Goal: Information Seeking & Learning: Learn about a topic

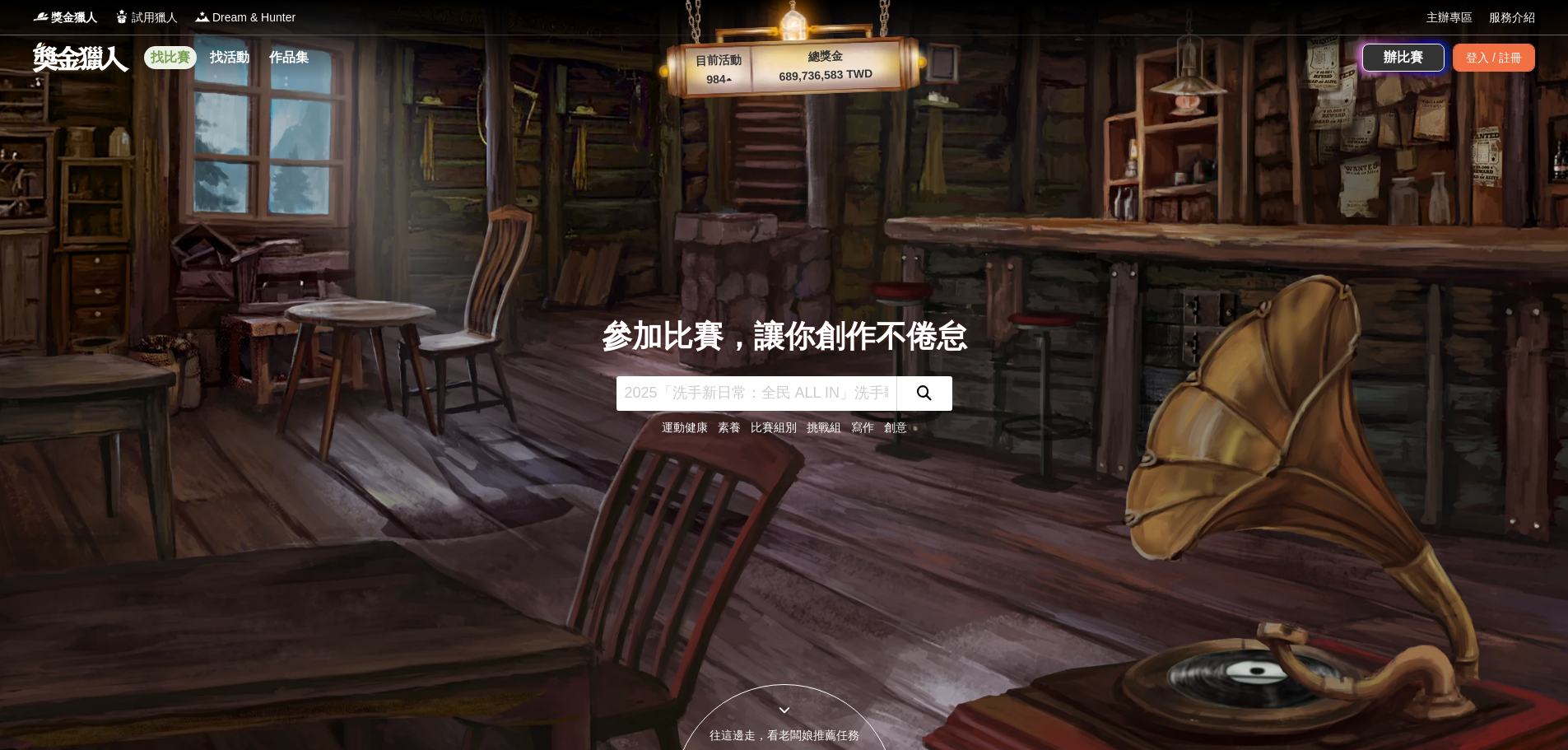
click at [190, 55] on link "找比賽" at bounding box center [171, 57] width 53 height 23
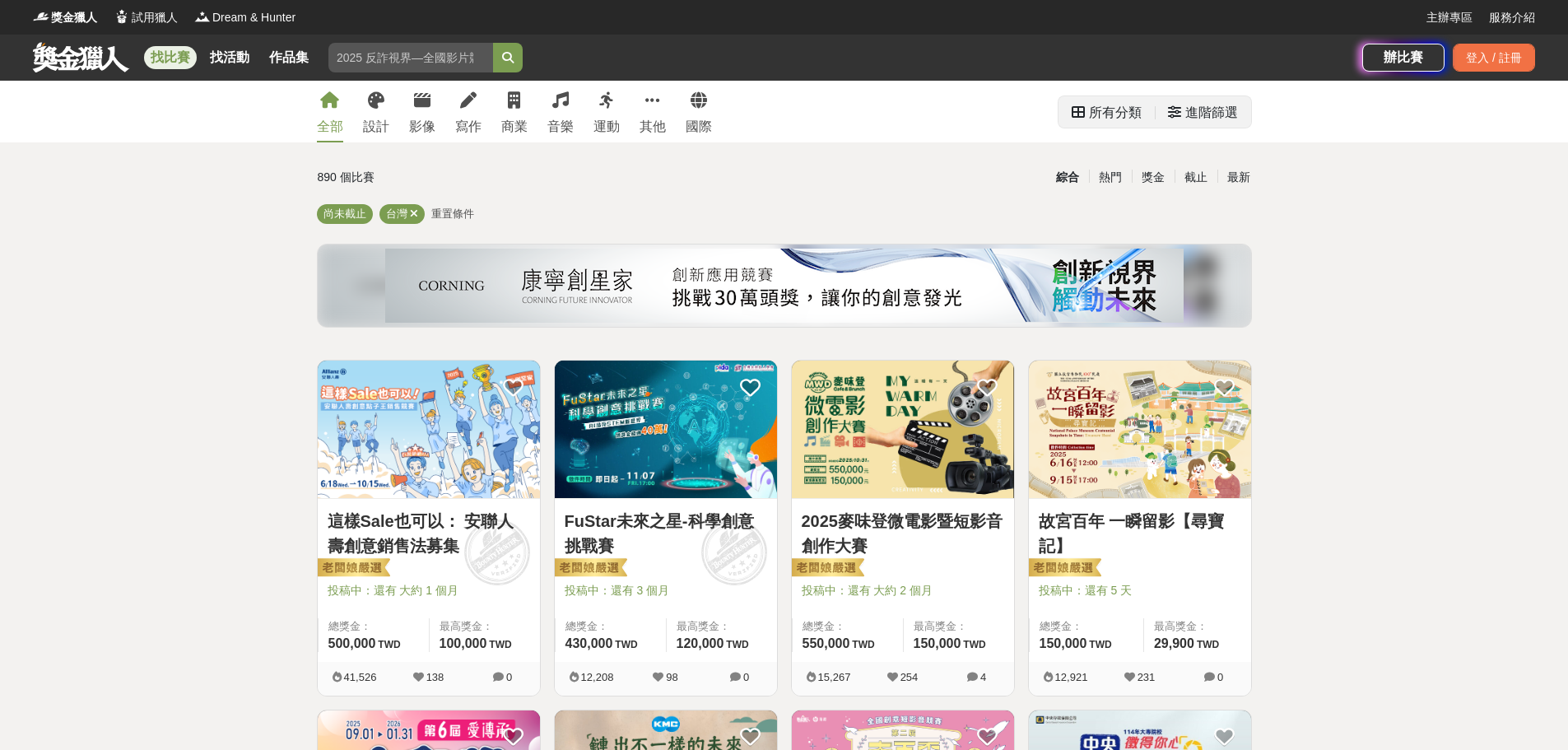
click at [1203, 114] on div "進階篩選" at bounding box center [1211, 113] width 53 height 33
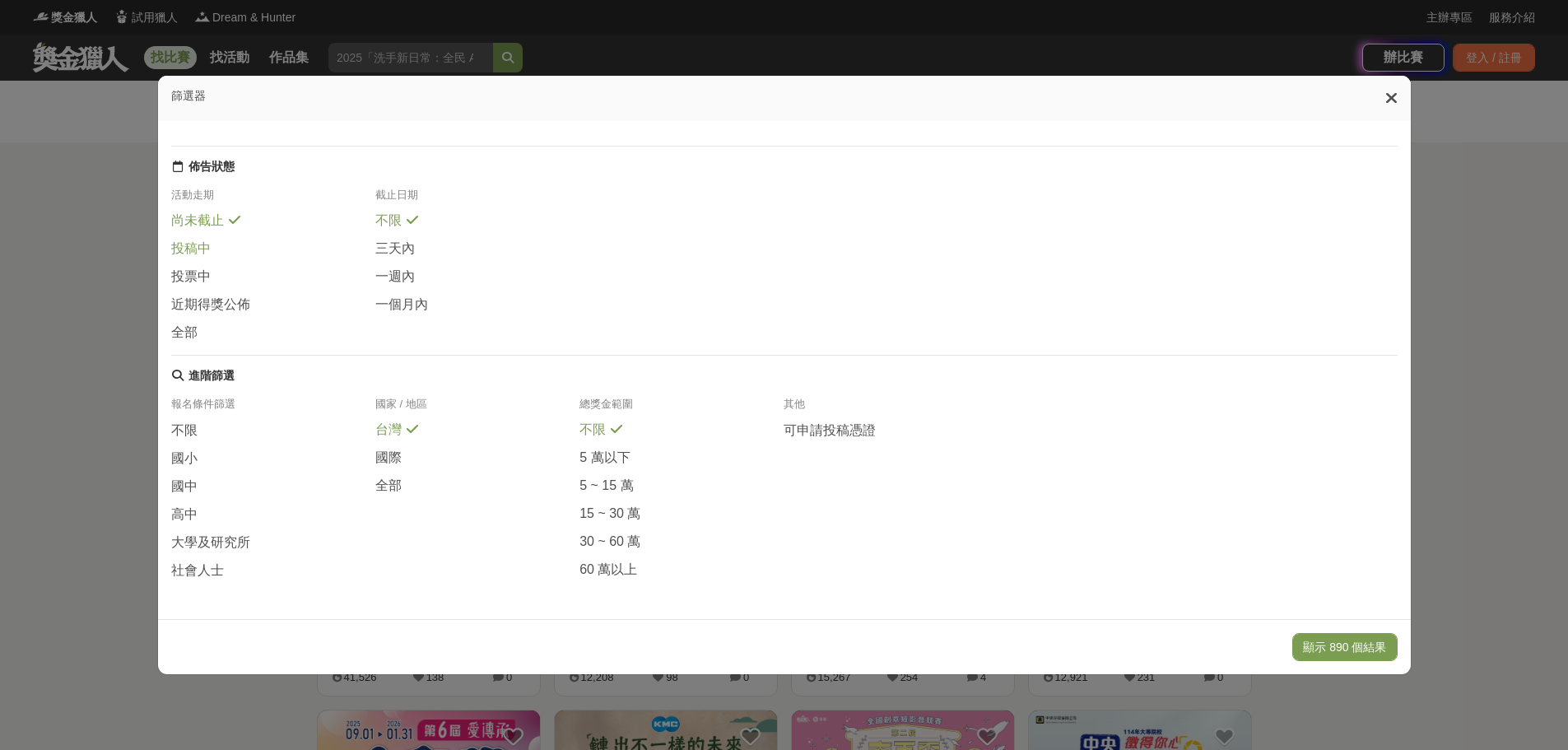
scroll to position [194, 0]
click at [191, 563] on span "社會人士" at bounding box center [198, 570] width 53 height 17
click at [1349, 637] on button "顯示 36 個結果" at bounding box center [1347, 647] width 98 height 28
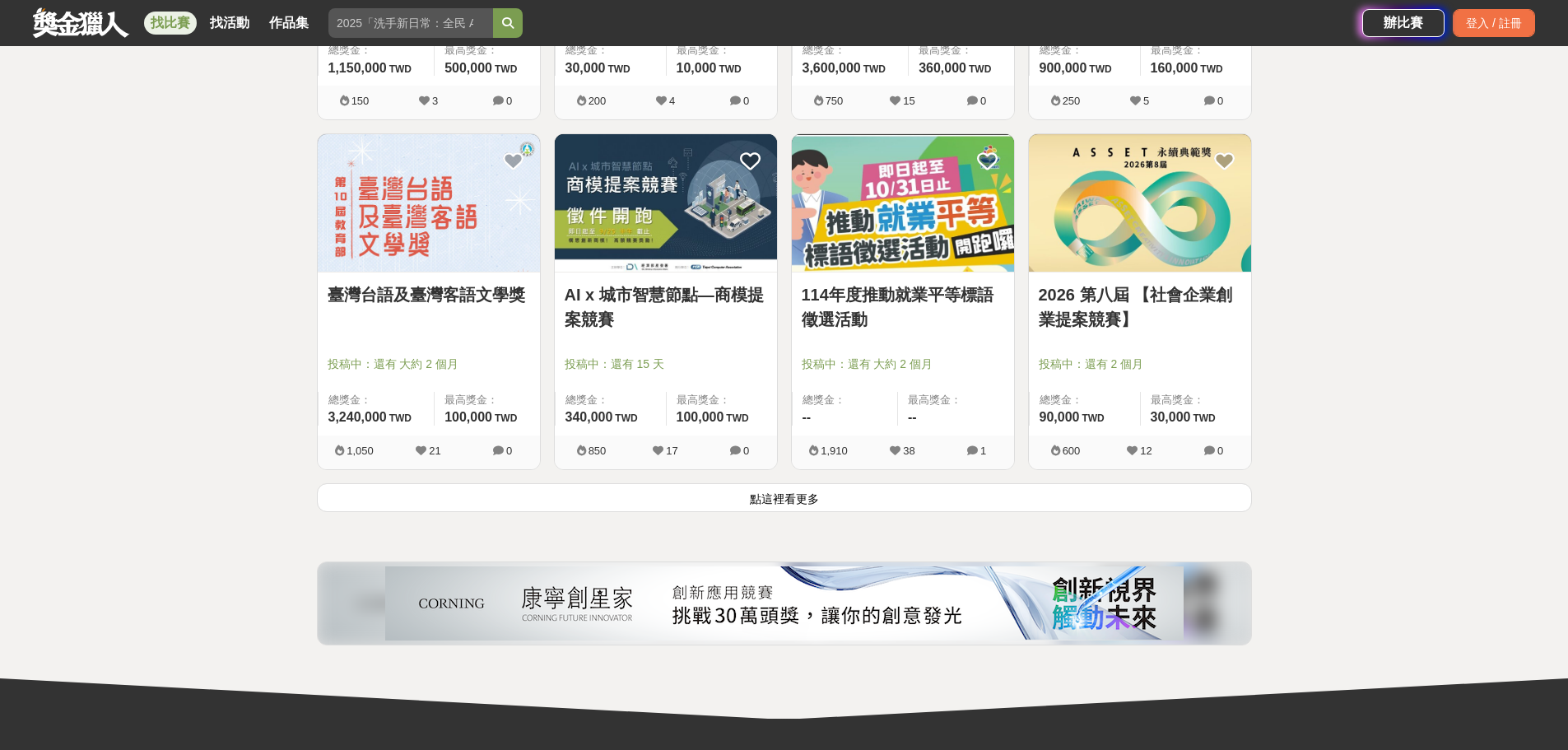
scroll to position [1976, 0]
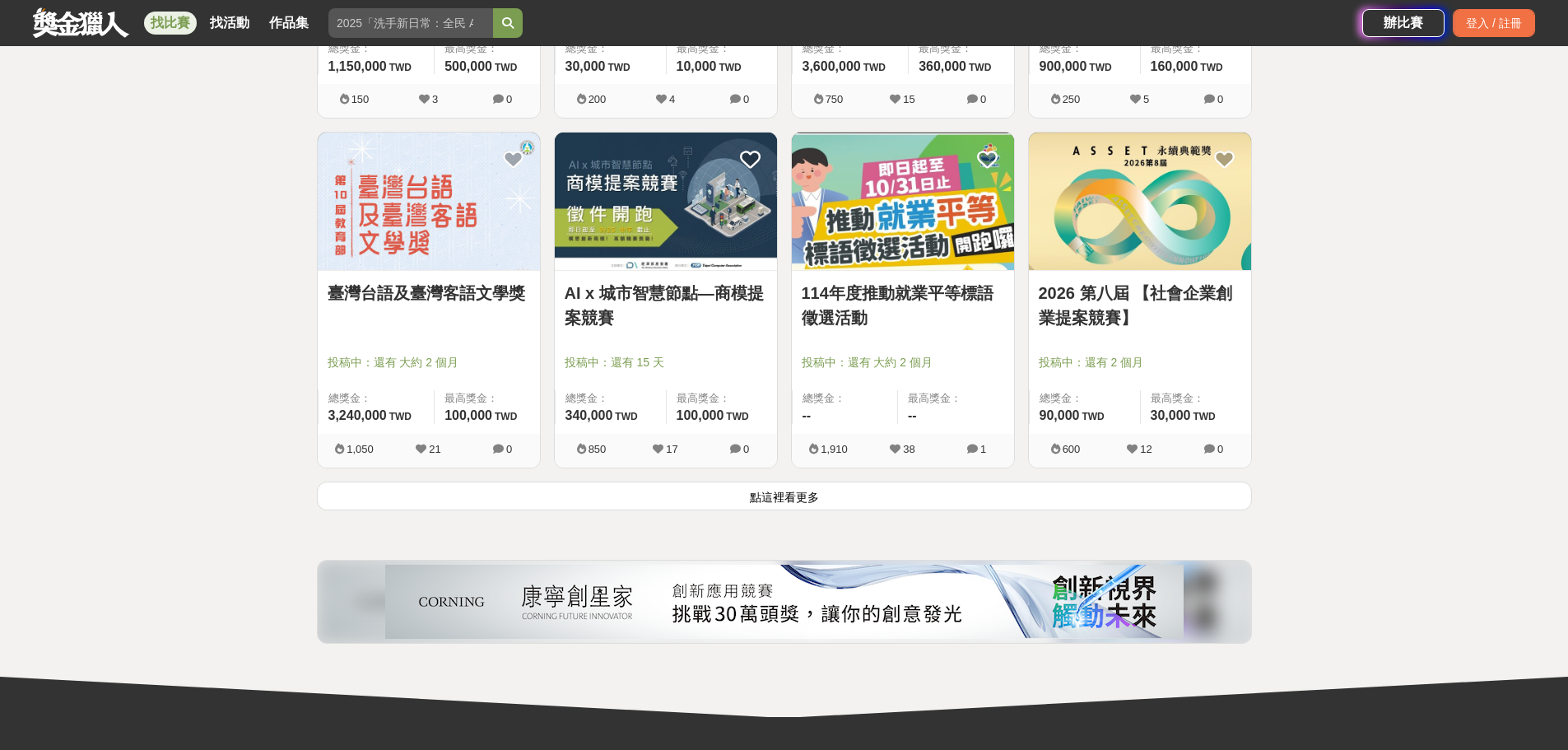
click at [940, 502] on button "點這裡看更多" at bounding box center [784, 496] width 935 height 29
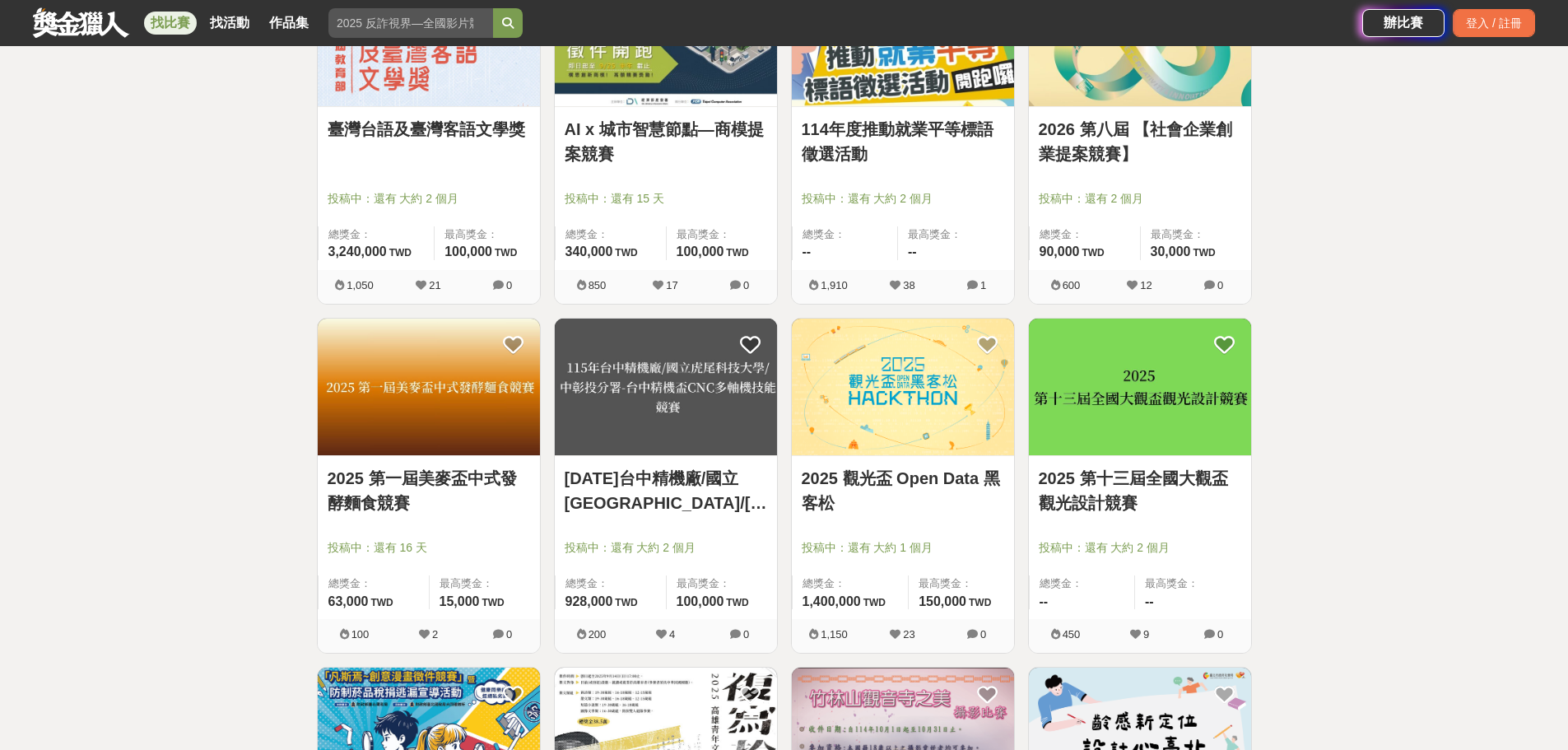
scroll to position [1893, 0]
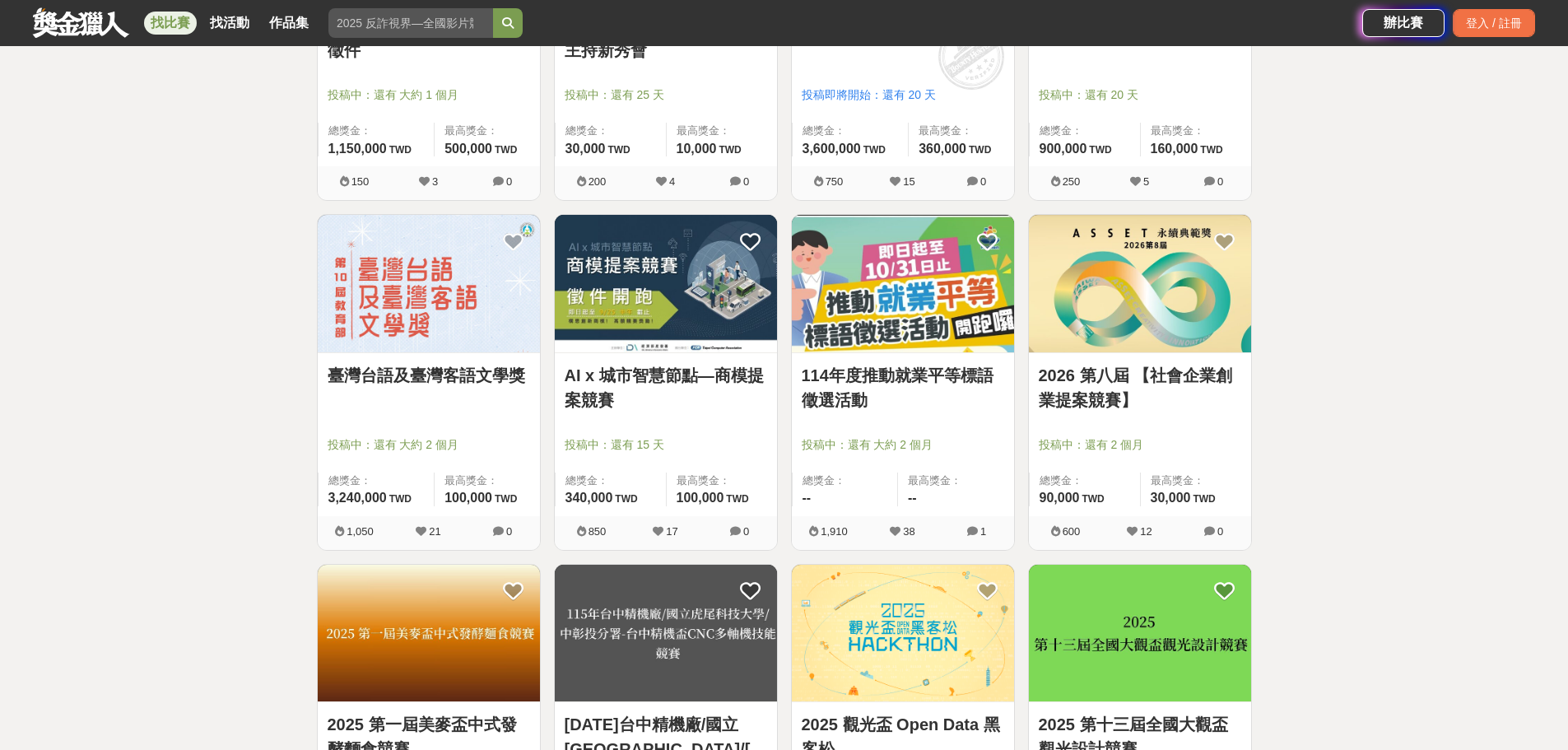
click at [161, 28] on link "找比賽" at bounding box center [171, 23] width 53 height 23
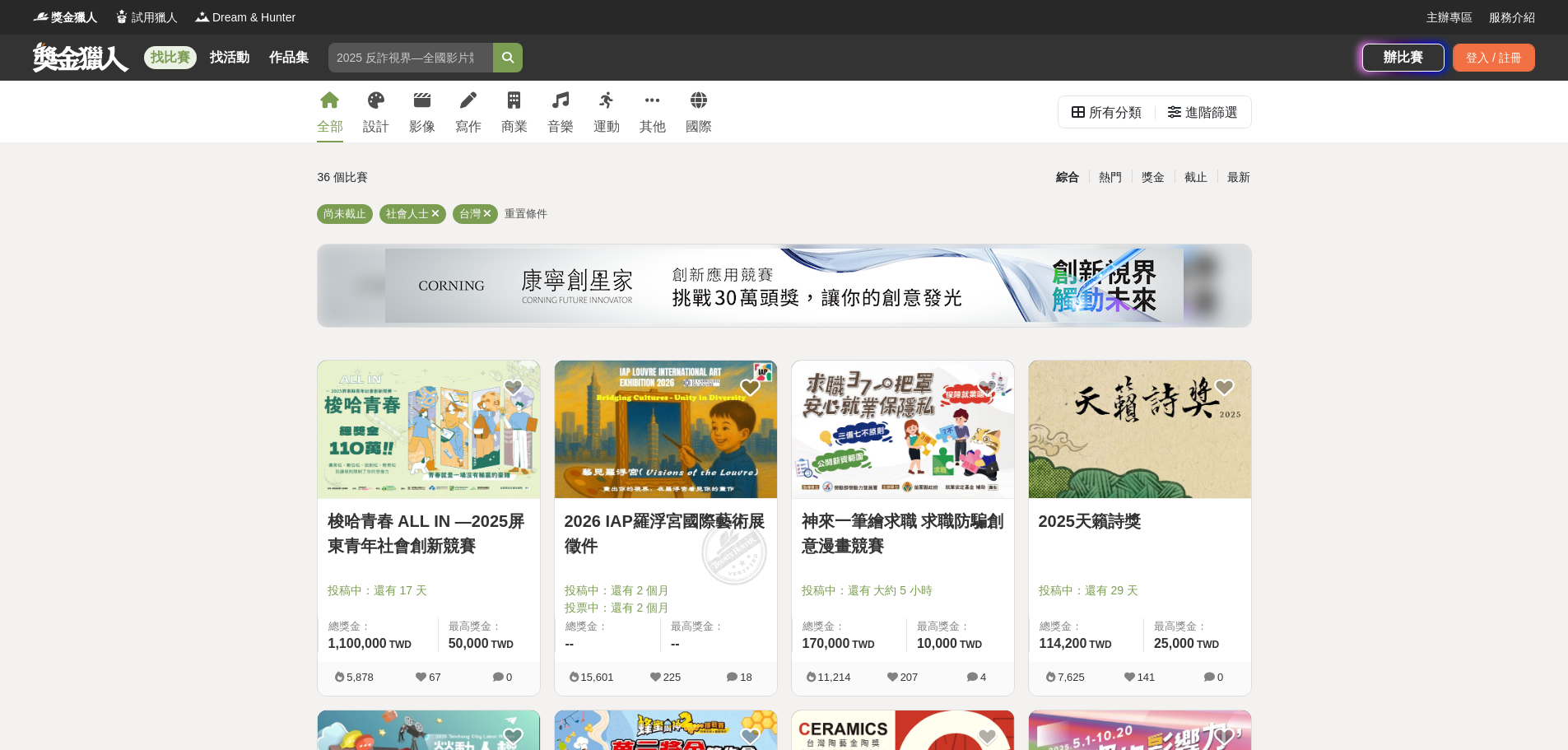
click at [399, 117] on div "全部 設計 影像 寫作 商業 音樂 運動 其他 國際" at bounding box center [514, 111] width 415 height 62
click at [381, 122] on div "設計" at bounding box center [376, 127] width 26 height 20
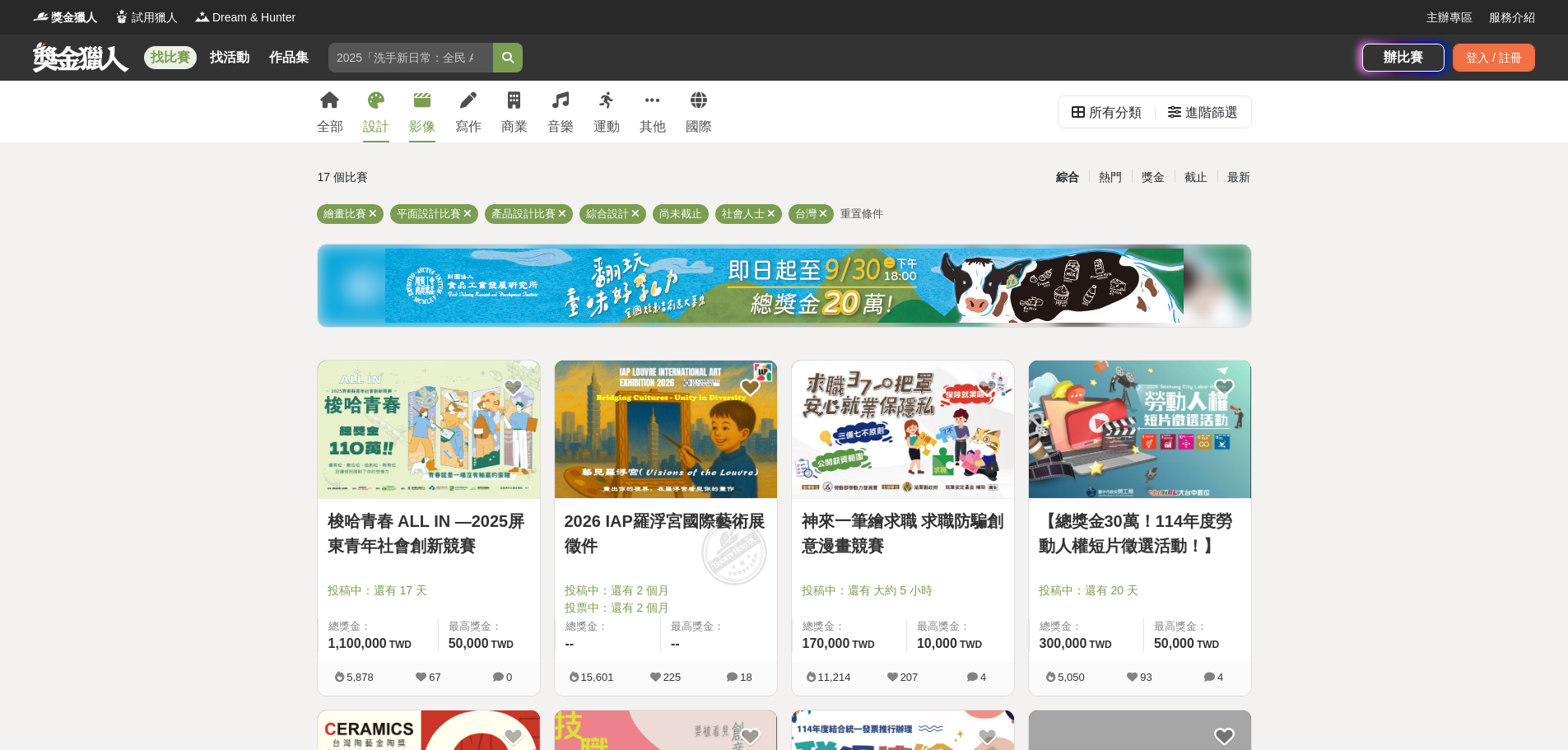
click at [427, 130] on div "影像" at bounding box center [421, 127] width 26 height 20
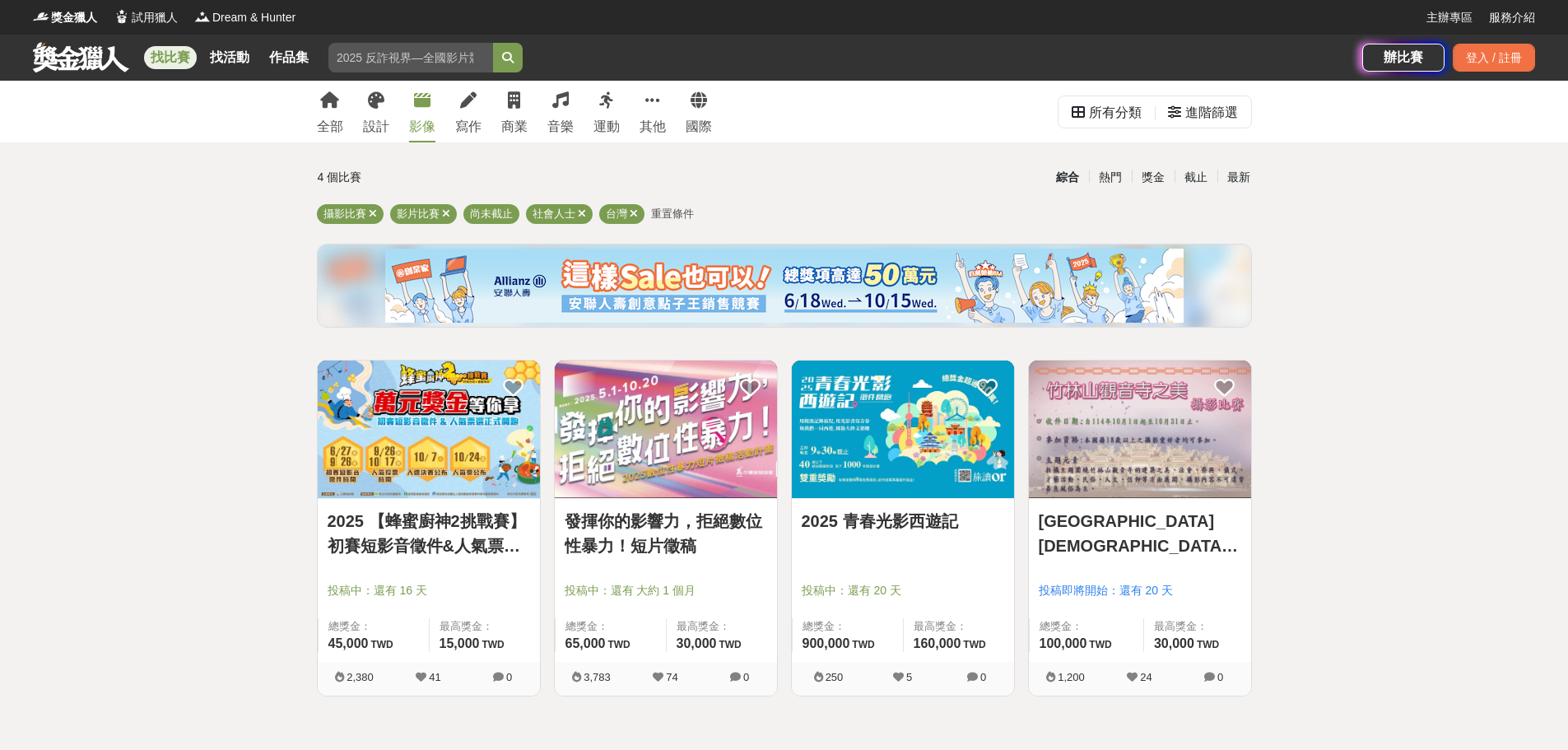
click at [355, 129] on div "全部 設計 影像 寫作 商業 音樂 運動 其他 國際" at bounding box center [514, 111] width 415 height 62
click at [372, 124] on div "設計" at bounding box center [376, 127] width 26 height 20
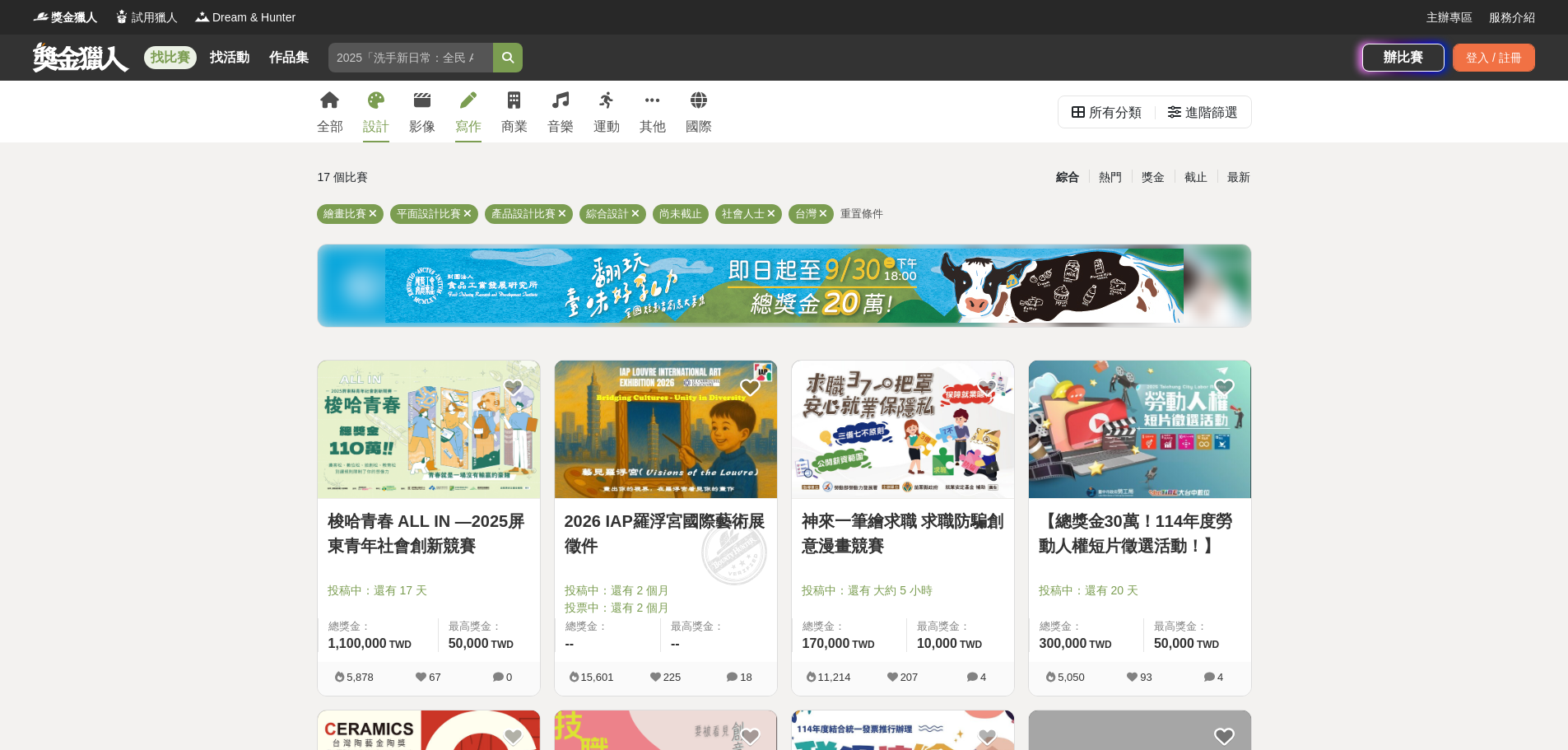
click at [467, 122] on div "寫作" at bounding box center [468, 127] width 26 height 20
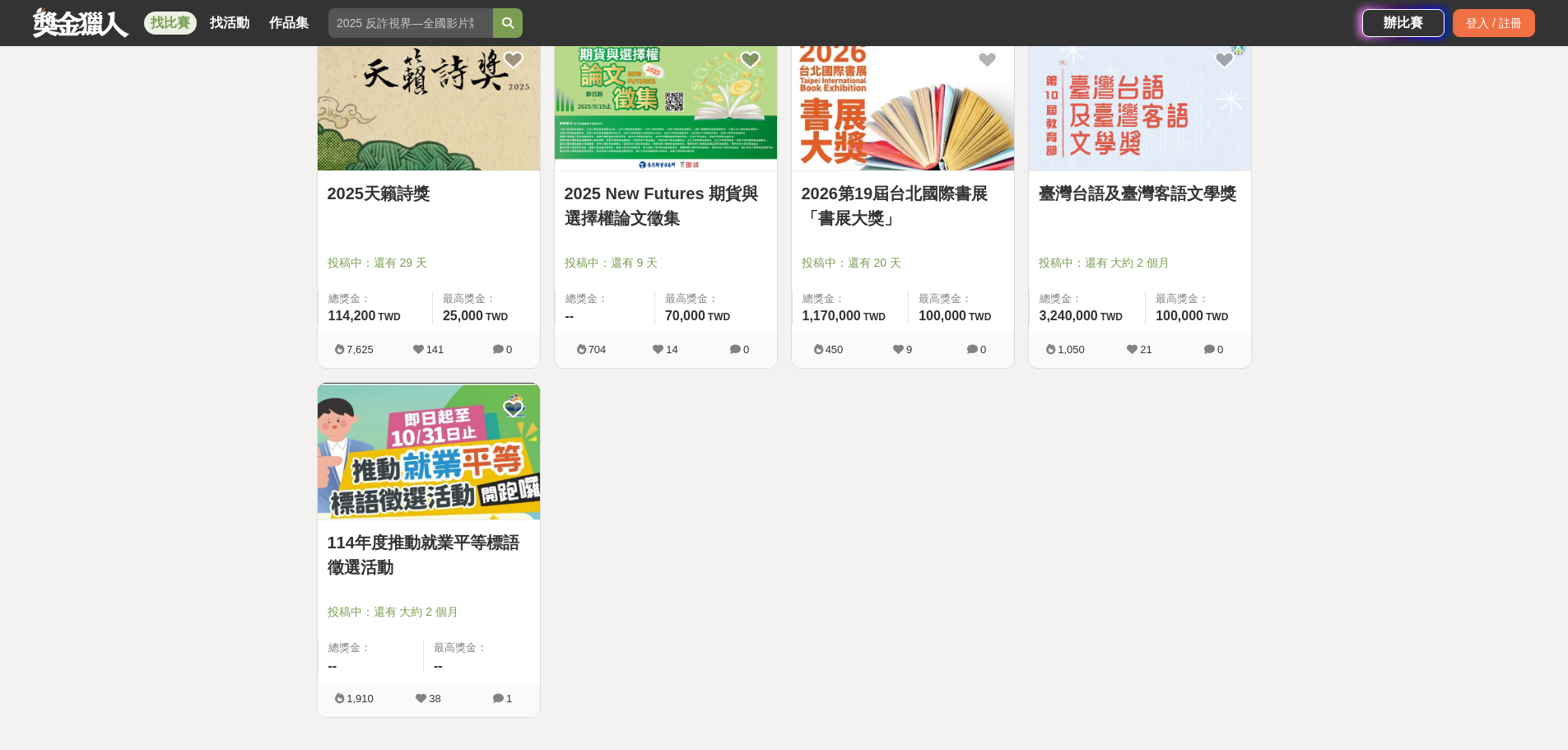
scroll to position [329, 0]
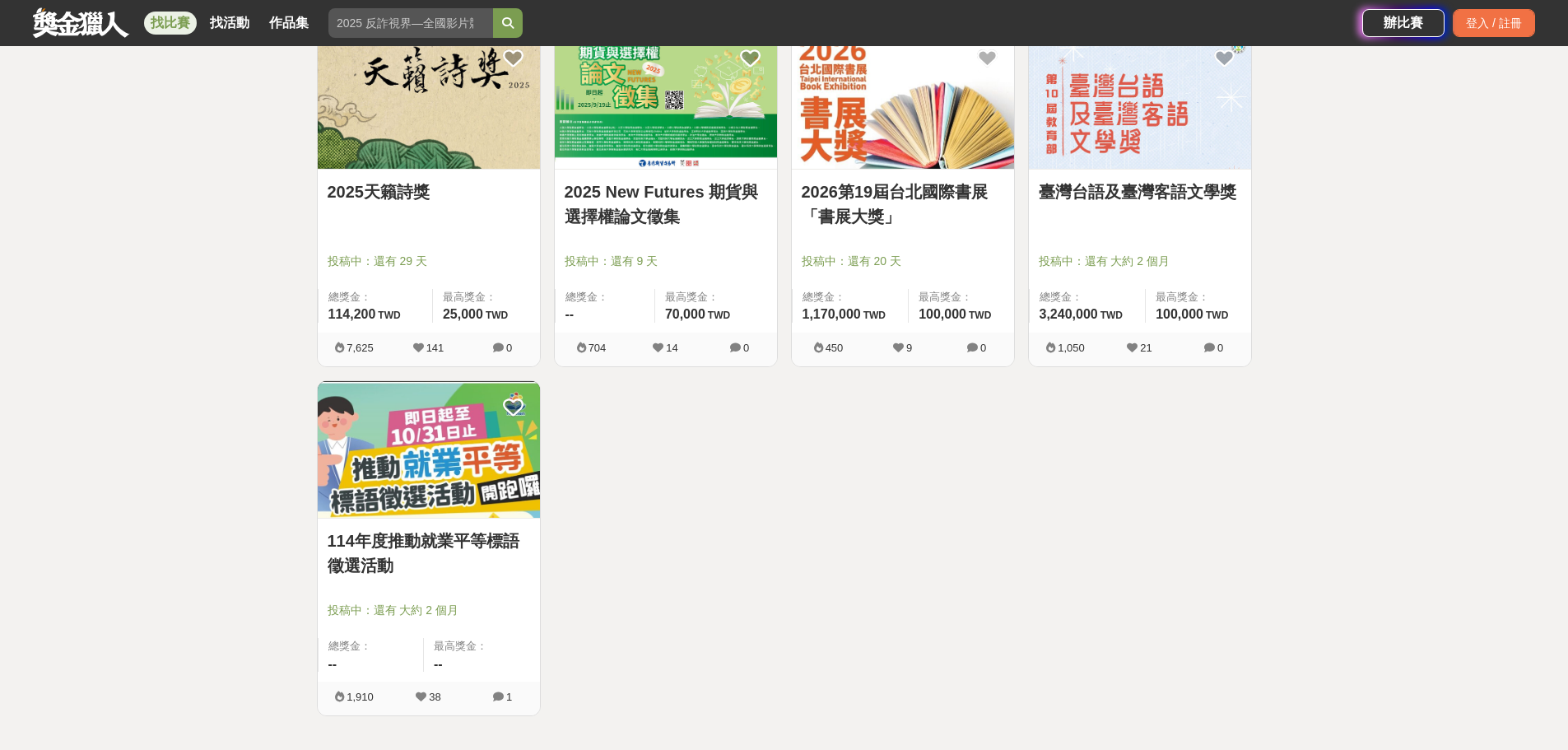
click at [426, 462] on img at bounding box center [429, 450] width 223 height 138
